Goal: Information Seeking & Learning: Learn about a topic

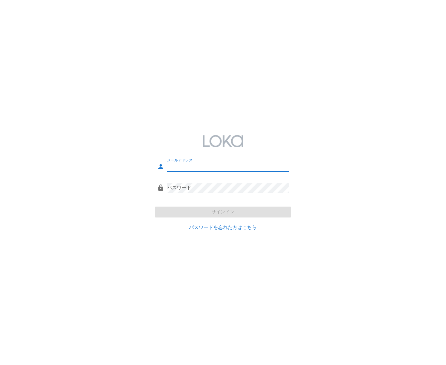
type input "[EMAIL_ADDRESS][DOMAIN_NAME]"
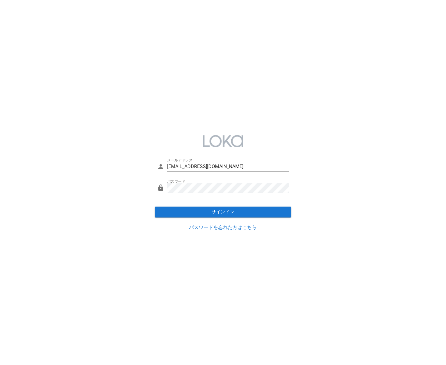
click at [234, 211] on div "サインイン" at bounding box center [222, 212] width 141 height 16
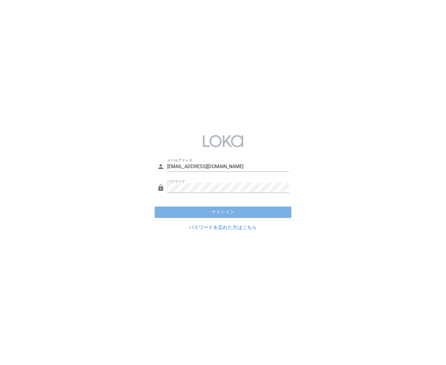
click at [234, 211] on span "サインイン" at bounding box center [223, 211] width 132 height 5
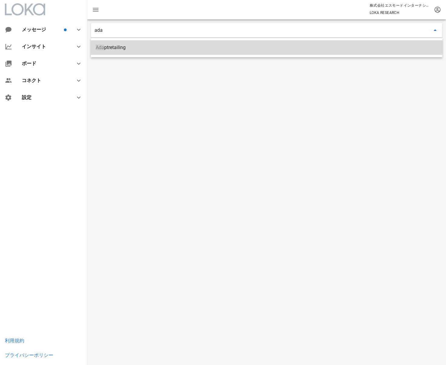
type input "Adaptretailing"
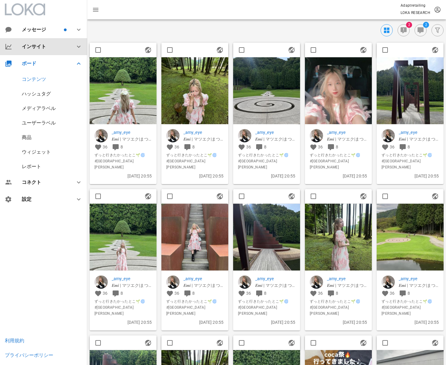
click at [43, 41] on div "インサイト" at bounding box center [43, 46] width 87 height 17
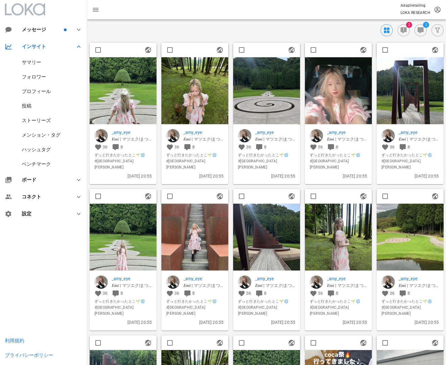
click at [29, 105] on div "投稿" at bounding box center [27, 106] width 10 height 6
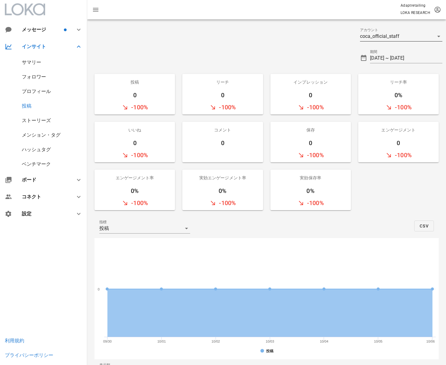
click at [410, 34] on div "coca_official_staff" at bounding box center [397, 36] width 74 height 10
click at [410, 41] on div "coca_official_staff" at bounding box center [409, 42] width 56 height 6
click at [403, 58] on input "[DATE] ~ [DATE]" at bounding box center [406, 58] width 72 height 10
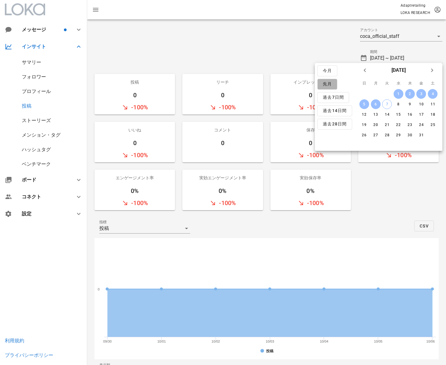
click at [334, 84] on button "先月" at bounding box center [327, 84] width 20 height 11
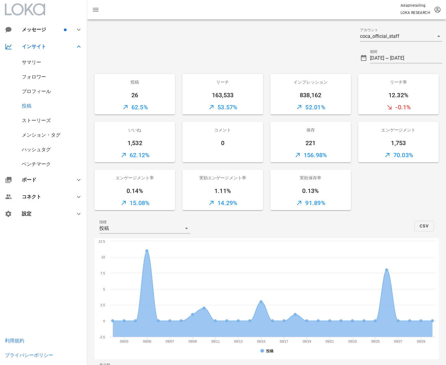
drag, startPoint x: 304, startPoint y: 154, endPoint x: 313, endPoint y: 154, distance: 8.8
click at [313, 154] on div "156.98%" at bounding box center [310, 155] width 80 height 15
drag, startPoint x: 241, startPoint y: 204, endPoint x: 210, endPoint y: 203, distance: 31.2
click at [210, 203] on div "14.29%" at bounding box center [222, 202] width 80 height 15
click at [395, 56] on input "[DATE] ~ [DATE]" at bounding box center [406, 58] width 72 height 10
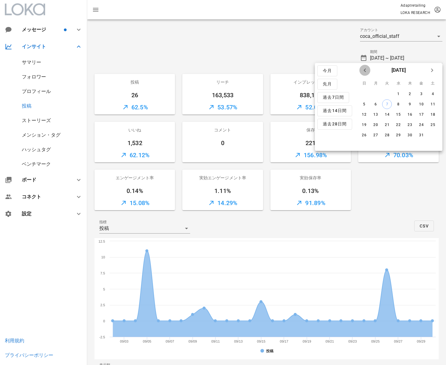
click at [367, 70] on icon "前月" at bounding box center [364, 70] width 7 height 7
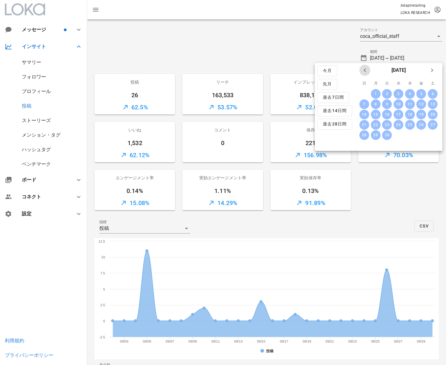
click at [367, 69] on icon "前月" at bounding box center [364, 70] width 7 height 7
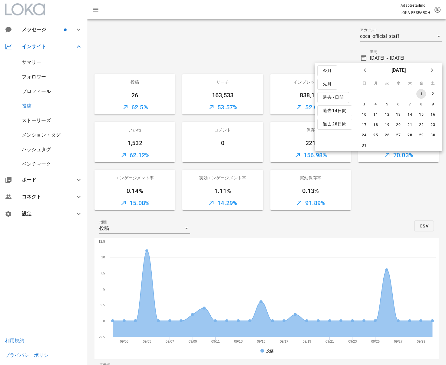
click at [418, 91] on button "1" at bounding box center [421, 94] width 10 height 10
click at [432, 92] on div "2" at bounding box center [432, 94] width 10 height 4
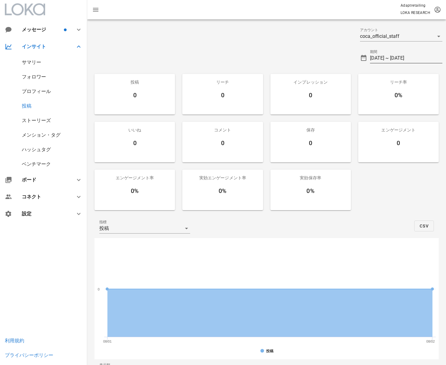
click at [402, 60] on input "[DATE] ~ [DATE]" at bounding box center [406, 58] width 72 height 10
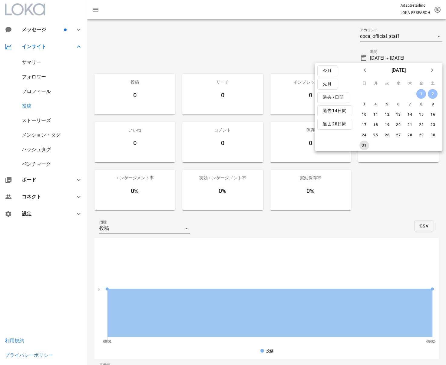
click at [364, 142] on button "31" at bounding box center [364, 145] width 10 height 10
click at [433, 90] on button "2" at bounding box center [432, 94] width 10 height 10
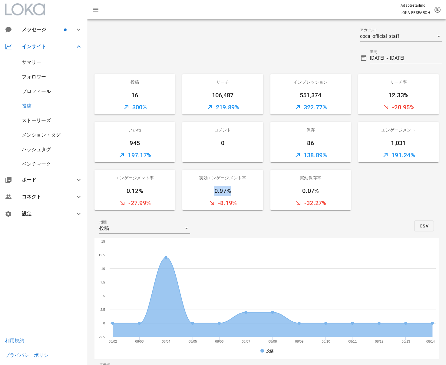
drag, startPoint x: 233, startPoint y: 192, endPoint x: 211, endPoint y: 192, distance: 21.5
click at [211, 192] on div "0.97%" at bounding box center [222, 191] width 80 height 10
click at [232, 185] on div "実効エンゲージメント率 0.97% -8.19%" at bounding box center [222, 189] width 80 height 41
drag, startPoint x: 232, startPoint y: 191, endPoint x: 212, endPoint y: 191, distance: 20.0
click at [212, 191] on div "0.97%" at bounding box center [222, 191] width 80 height 10
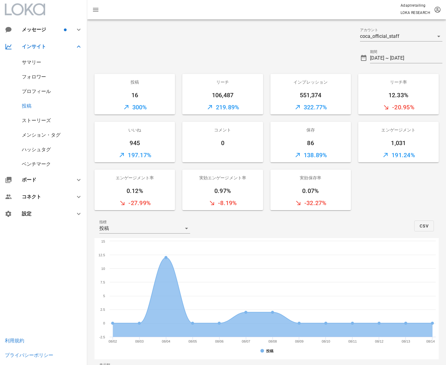
click at [237, 204] on div "-8.19%" at bounding box center [222, 202] width 80 height 15
click at [415, 59] on input "[DATE] ~ [DATE]" at bounding box center [406, 58] width 72 height 10
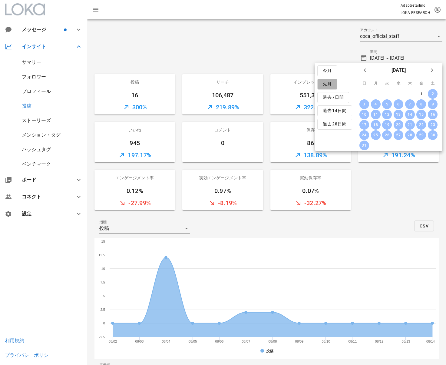
click at [327, 84] on span "先月" at bounding box center [327, 83] width 10 height 5
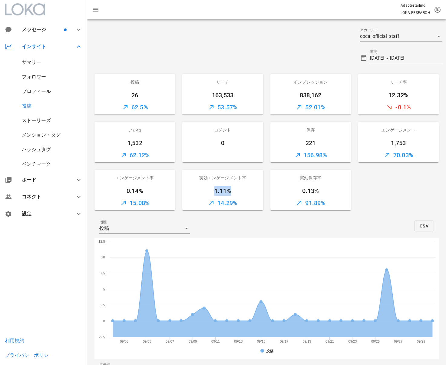
drag, startPoint x: 230, startPoint y: 191, endPoint x: 209, endPoint y: 191, distance: 20.9
click at [209, 191] on div "1.11%" at bounding box center [222, 191] width 80 height 10
click at [239, 190] on div "1.11%" at bounding box center [222, 191] width 80 height 10
drag, startPoint x: 234, startPoint y: 190, endPoint x: 214, endPoint y: 190, distance: 20.0
click at [214, 190] on div "1.11%" at bounding box center [222, 191] width 80 height 10
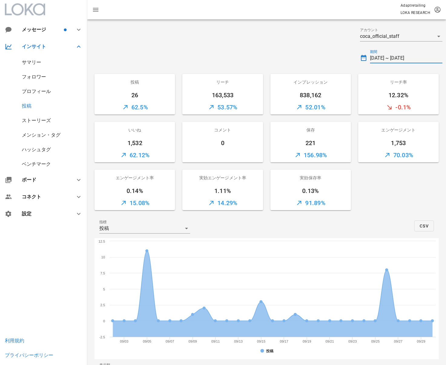
click at [382, 58] on input "[DATE] ~ [DATE]" at bounding box center [406, 58] width 72 height 10
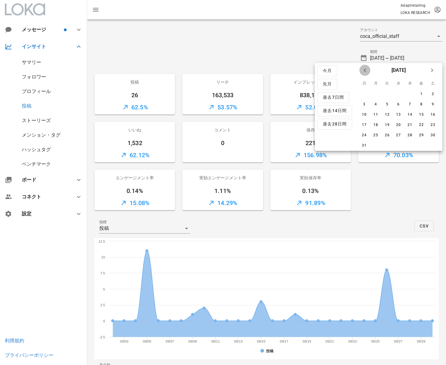
click at [362, 67] on icon "前月" at bounding box center [364, 70] width 7 height 7
click at [432, 69] on icon "来月" at bounding box center [431, 70] width 7 height 7
click at [422, 91] on button "1" at bounding box center [421, 94] width 10 height 10
drag, startPoint x: 237, startPoint y: 202, endPoint x: 207, endPoint y: 201, distance: 30.0
click at [207, 201] on div "14.29%" at bounding box center [222, 202] width 80 height 15
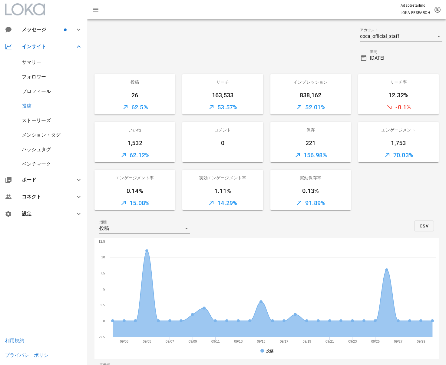
click at [207, 201] on div "14.29%" at bounding box center [222, 202] width 80 height 15
click at [232, 191] on div "1.11%" at bounding box center [222, 191] width 80 height 10
drag, startPoint x: 237, startPoint y: 202, endPoint x: 214, endPoint y: 202, distance: 22.7
click at [214, 202] on div "14.29%" at bounding box center [222, 202] width 80 height 15
click at [230, 192] on div "1.11%" at bounding box center [222, 191] width 80 height 10
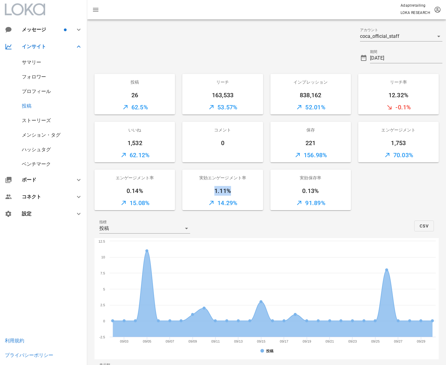
drag, startPoint x: 230, startPoint y: 192, endPoint x: 210, endPoint y: 191, distance: 20.6
click at [210, 190] on div "1.11%" at bounding box center [222, 191] width 80 height 10
copy div "1.11%"
click at [237, 184] on div "実効エンゲージメント率" at bounding box center [222, 177] width 80 height 16
drag, startPoint x: 246, startPoint y: 178, endPoint x: 197, endPoint y: 178, distance: 48.7
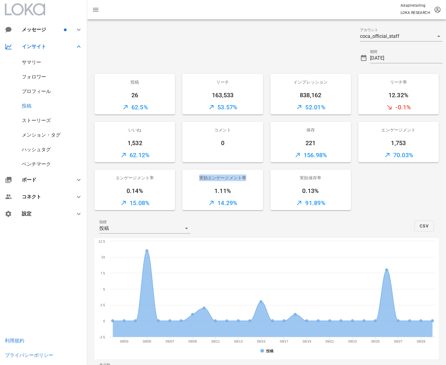
click at [197, 178] on div "実効エンゲージメント率" at bounding box center [222, 177] width 80 height 16
copy div "実効エンゲージメント率"
click at [234, 195] on div "1.11%" at bounding box center [222, 191] width 80 height 10
drag, startPoint x: 233, startPoint y: 193, endPoint x: 212, endPoint y: 193, distance: 20.6
click at [212, 193] on div "1.11%" at bounding box center [222, 191] width 80 height 10
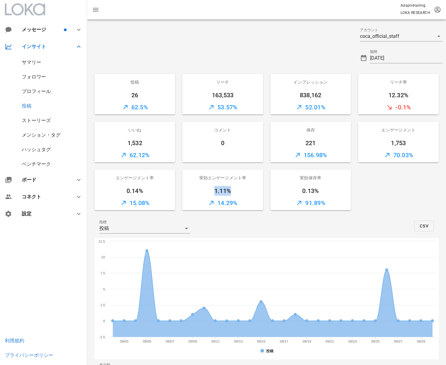
copy div "1.11%"
click at [240, 203] on div "14.29%" at bounding box center [222, 202] width 80 height 15
click at [403, 54] on input "[DATE]" at bounding box center [406, 58] width 72 height 10
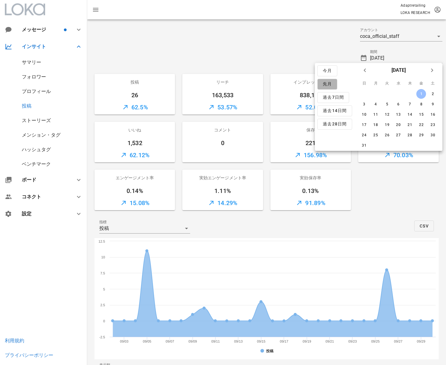
click at [331, 81] on span "先月" at bounding box center [327, 83] width 10 height 5
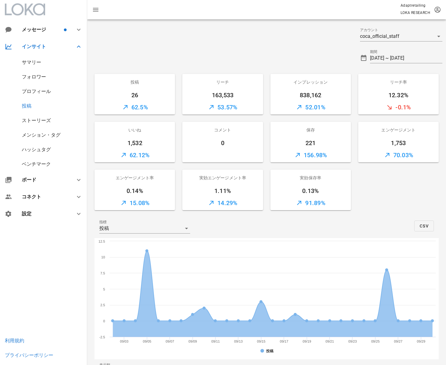
click at [236, 203] on div "14.29%" at bounding box center [222, 202] width 80 height 15
copy div "14.29%"
click at [401, 55] on input "[DATE] ~ [DATE]" at bounding box center [406, 58] width 72 height 10
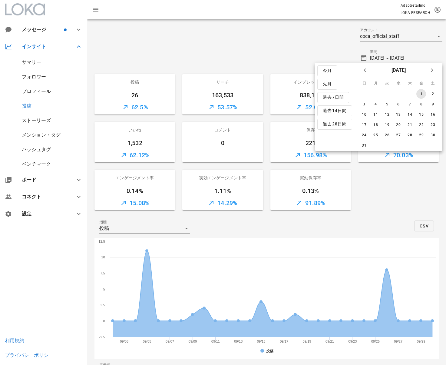
click at [420, 90] on button "1" at bounding box center [421, 94] width 10 height 10
click at [364, 147] on div "31" at bounding box center [364, 145] width 10 height 4
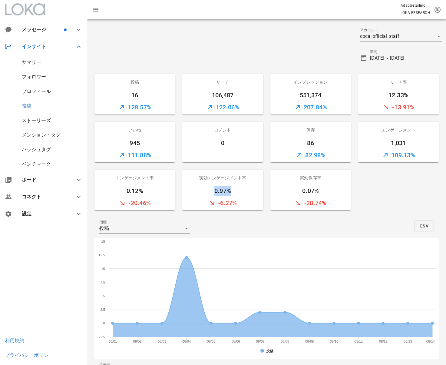
drag, startPoint x: 237, startPoint y: 190, endPoint x: 215, endPoint y: 189, distance: 22.1
click at [215, 189] on div "0.97%" at bounding box center [222, 191] width 80 height 10
copy div "0.97%"
click at [38, 61] on div "サマリー" at bounding box center [31, 62] width 19 height 6
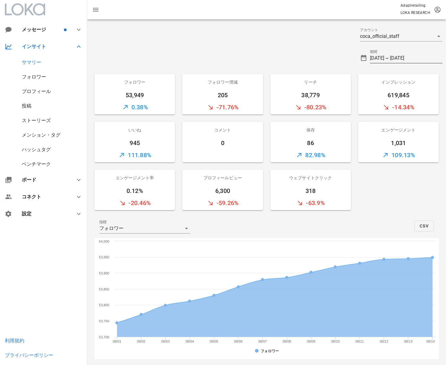
click at [404, 61] on input "[DATE] ~ [DATE]" at bounding box center [406, 58] width 72 height 10
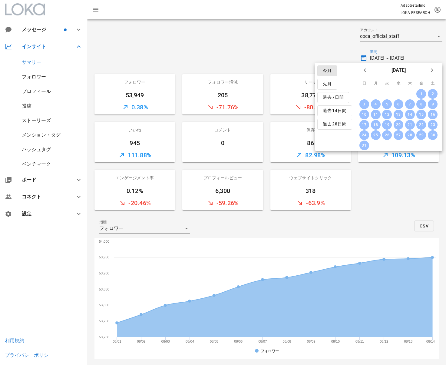
click at [332, 72] on button "今月" at bounding box center [327, 70] width 20 height 11
type input "[DATE] ~ [DATE]"
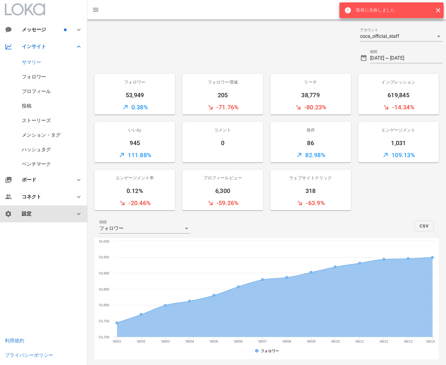
click at [42, 209] on div "設定" at bounding box center [43, 213] width 87 height 17
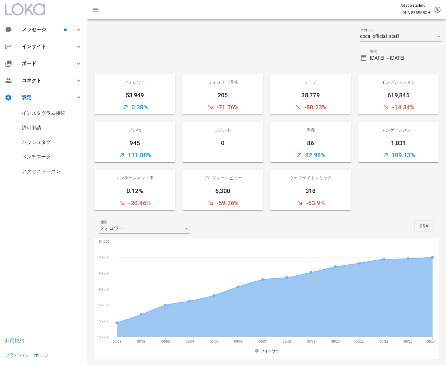
click at [46, 115] on div "インスタグラム接続" at bounding box center [44, 113] width 44 height 6
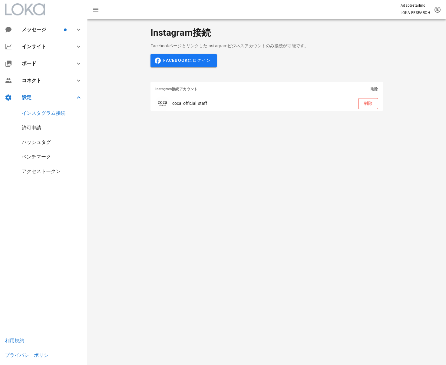
click at [47, 112] on div "インスタグラム接続" at bounding box center [44, 113] width 44 height 6
click at [50, 80] on div "コネクト" at bounding box center [45, 80] width 46 height 6
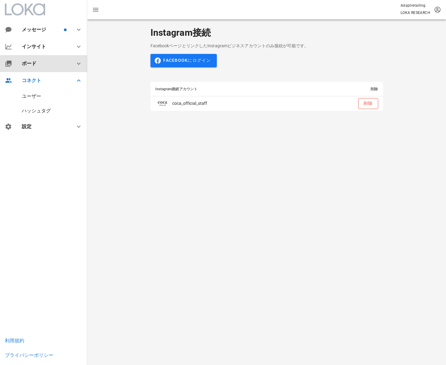
click at [41, 64] on div "ボード" at bounding box center [45, 64] width 46 height 6
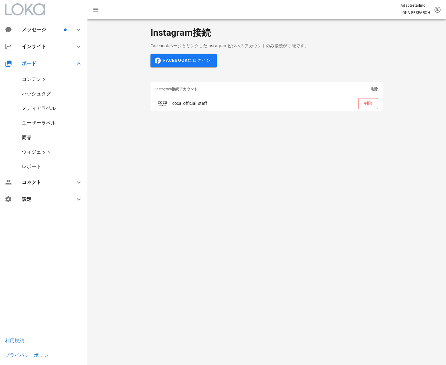
click at [44, 77] on div "コンテンツ" at bounding box center [34, 79] width 24 height 6
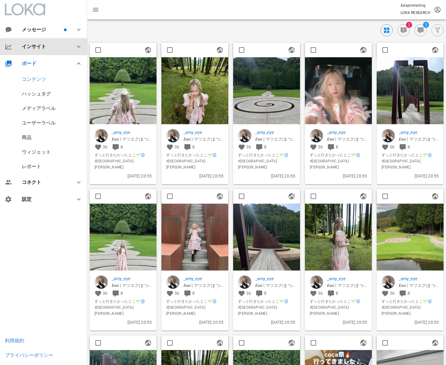
click at [42, 45] on div "インサイト" at bounding box center [45, 47] width 46 height 6
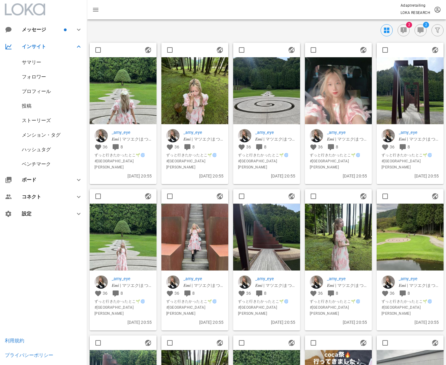
click at [39, 60] on div "サマリー" at bounding box center [31, 62] width 19 height 6
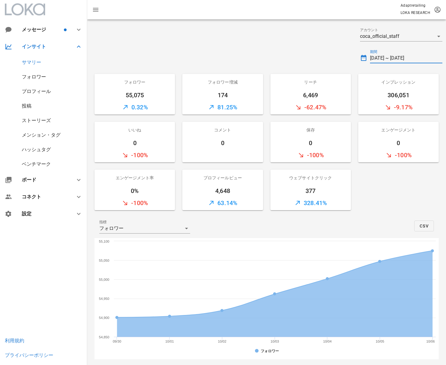
click at [405, 60] on input "[DATE] ~ [DATE]" at bounding box center [406, 58] width 72 height 10
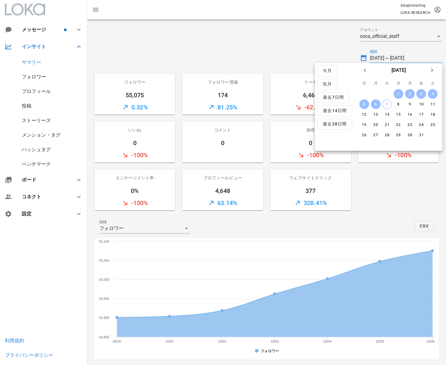
click at [247, 42] on div at bounding box center [221, 34] width 269 height 22
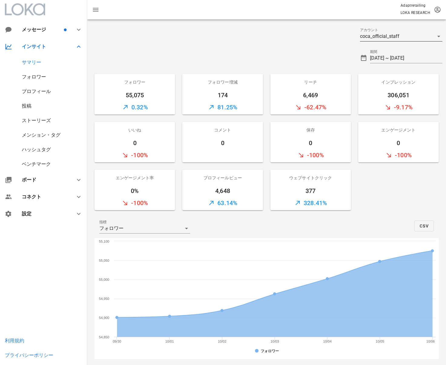
click at [398, 36] on div "coca_official_staff" at bounding box center [379, 36] width 39 height 5
click at [388, 46] on div "coca_official_staff" at bounding box center [401, 42] width 82 height 17
click at [371, 60] on input "[DATE] ~ [DATE]" at bounding box center [406, 58] width 72 height 10
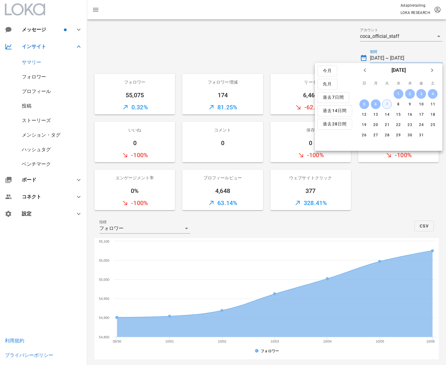
click at [387, 105] on div "7" at bounding box center [386, 104] width 9 height 4
click at [398, 91] on button "1" at bounding box center [398, 94] width 10 height 10
type input "[DATE] ~ [DATE]"
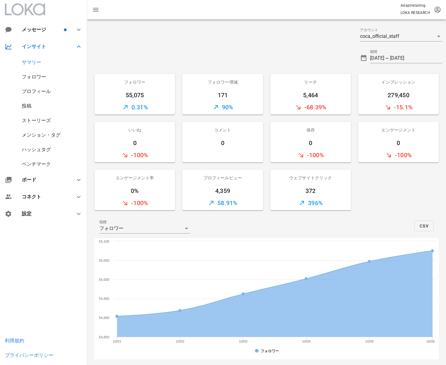
click at [30, 58] on div "サマリー" at bounding box center [43, 62] width 87 height 15
click at [32, 64] on div "サマリー" at bounding box center [31, 62] width 19 height 6
click at [32, 63] on div "サマリー" at bounding box center [31, 62] width 19 height 6
click at [32, 76] on div "フォロワー" at bounding box center [34, 77] width 24 height 6
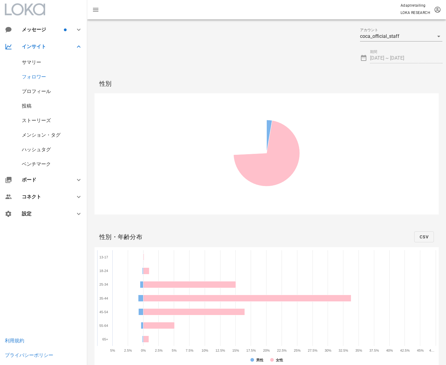
click at [36, 61] on div "サマリー" at bounding box center [31, 62] width 19 height 6
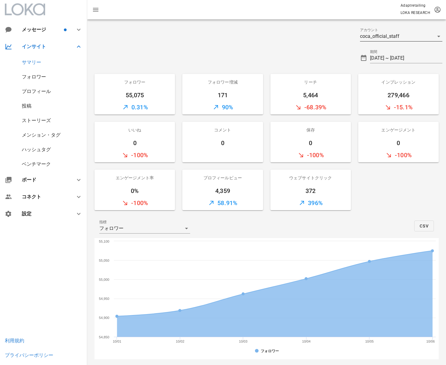
click at [405, 34] on div "coca_official_staff" at bounding box center [397, 36] width 74 height 10
click at [405, 38] on div "coca_official_staff" at bounding box center [401, 42] width 82 height 17
click at [38, 75] on div "フォロワー" at bounding box center [34, 77] width 24 height 6
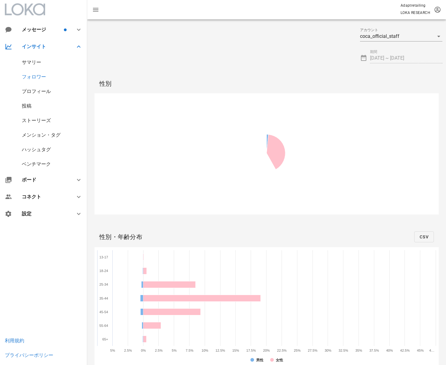
click at [37, 63] on div "サマリー" at bounding box center [31, 62] width 19 height 6
